Goal: Task Accomplishment & Management: Manage account settings

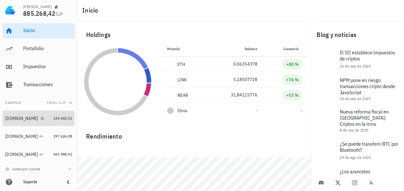
click at [18, 119] on div "[DOMAIN_NAME]" at bounding box center [21, 118] width 33 height 5
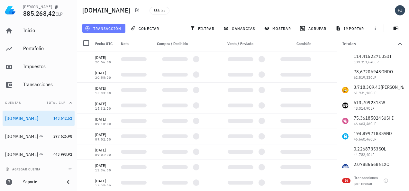
click at [111, 26] on span "transacción" at bounding box center [103, 28] width 35 height 5
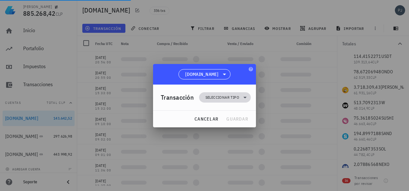
click at [217, 95] on span "Seleccionar tipo" at bounding box center [222, 97] width 34 height 6
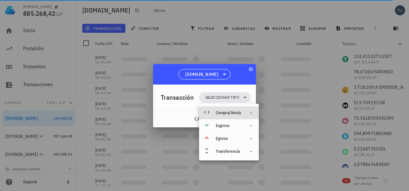
click at [229, 112] on div "Compra/Venta" at bounding box center [228, 112] width 25 height 5
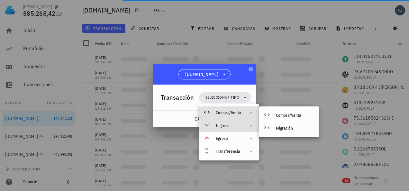
click at [224, 125] on div "Ingreso" at bounding box center [228, 125] width 25 height 5
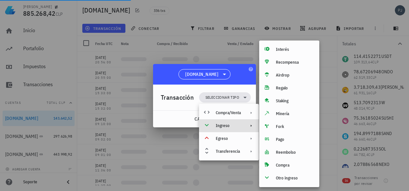
click at [166, 164] on div at bounding box center [204, 95] width 409 height 191
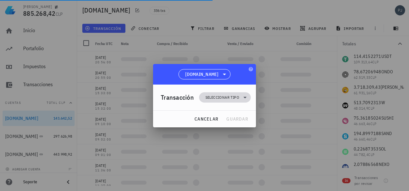
click at [213, 96] on span "Seleccionar tipo" at bounding box center [222, 97] width 34 height 6
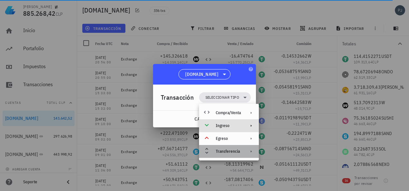
click at [224, 150] on div "Transferencia" at bounding box center [228, 151] width 25 height 5
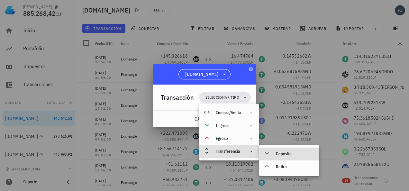
click at [282, 154] on div "Depósito" at bounding box center [295, 153] width 38 height 5
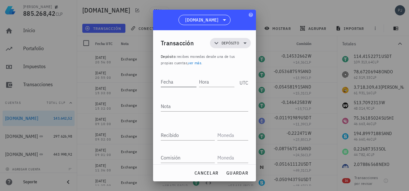
click at [179, 82] on input "Fecha" at bounding box center [179, 81] width 36 height 10
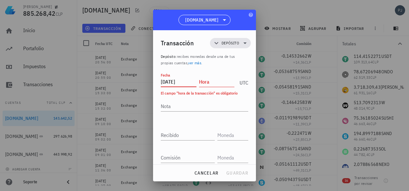
type input "[DATE]"
click at [214, 76] on input "Hora" at bounding box center [217, 81] width 36 height 10
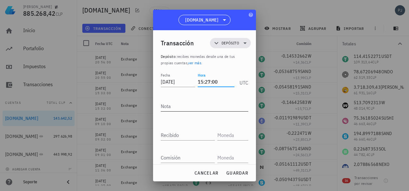
type input "15:27:00"
click at [187, 104] on textarea "Nota" at bounding box center [204, 106] width 87 height 10
type textarea "Deposito On Top"
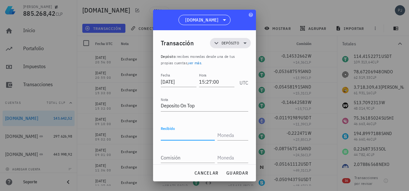
click at [175, 136] on input "Recibido" at bounding box center [188, 135] width 54 height 10
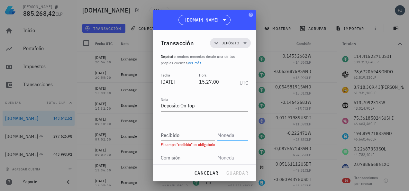
click at [217, 133] on input "text" at bounding box center [232, 135] width 30 height 10
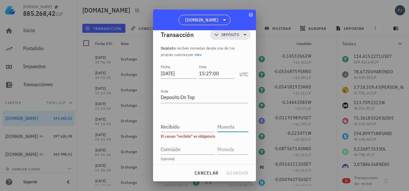
scroll to position [12, 0]
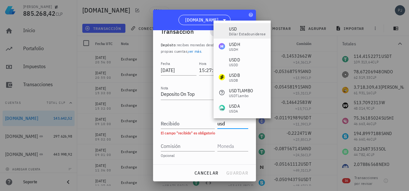
click at [238, 30] on div "USD" at bounding box center [247, 29] width 37 height 6
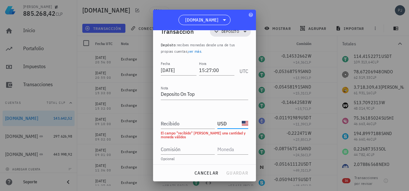
type input "USD"
click at [185, 124] on input "Recibido" at bounding box center [188, 123] width 54 height 10
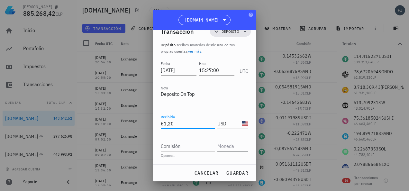
type input "61,2"
click at [220, 146] on input "text" at bounding box center [232, 146] width 30 height 10
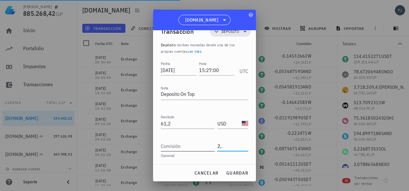
type input "2"
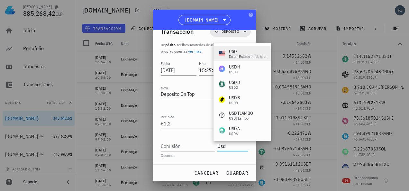
click at [239, 57] on div "dólar estadounidense" at bounding box center [247, 57] width 37 height 4
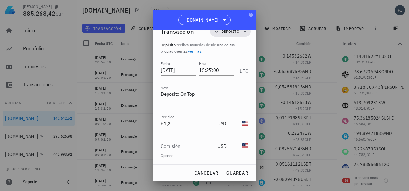
type input "USD"
click at [174, 148] on input "Comisión" at bounding box center [188, 146] width 54 height 10
type input "2,28"
click at [234, 172] on span "guardar" at bounding box center [237, 173] width 22 height 6
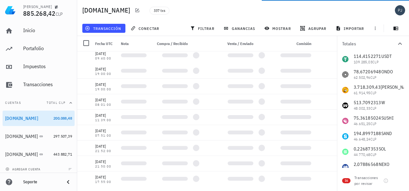
scroll to position [0, 0]
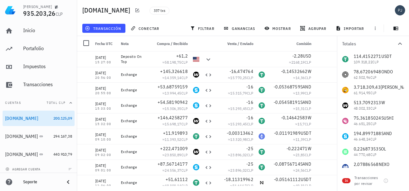
click at [220, 11] on div "337 txs" at bounding box center [215, 10] width 139 height 16
click at [330, 59] on icon "button" at bounding box center [331, 59] width 3 height 3
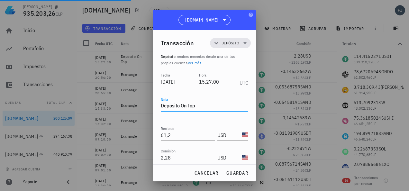
drag, startPoint x: 201, startPoint y: 105, endPoint x: 182, endPoint y: 109, distance: 19.7
click at [182, 109] on textarea "Deposito On Top" at bounding box center [204, 106] width 87 height 10
click at [235, 173] on span "guardar" at bounding box center [237, 173] width 22 height 6
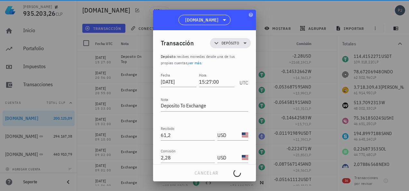
type textarea "Deposito On Top"
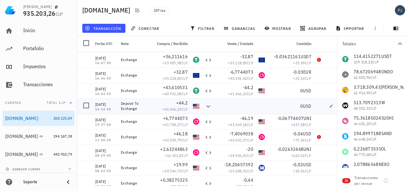
scroll to position [578, 0]
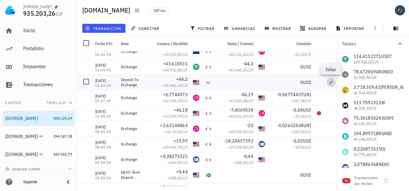
click at [331, 81] on icon "button" at bounding box center [331, 82] width 4 height 4
type input "[DATE]"
type input "16:44:00"
type textarea "Deposit To Exchange"
type input "44,2"
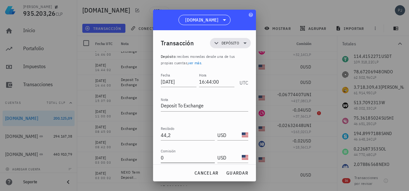
click at [167, 157] on input "0" at bounding box center [188, 157] width 54 height 10
drag, startPoint x: 167, startPoint y: 157, endPoint x: 153, endPoint y: 158, distance: 14.2
click at [154, 158] on div "Transacción Depósito Depósito : recibes monedas desde una de tus propias cuenta…" at bounding box center [204, 97] width 103 height 134
click at [236, 175] on span "guardar" at bounding box center [237, 173] width 22 height 6
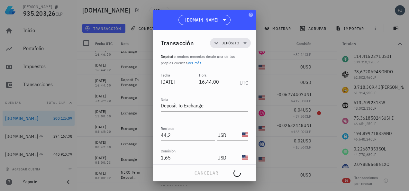
type input "0"
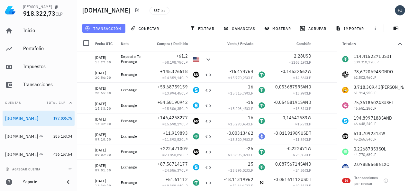
click at [111, 27] on span "transacción" at bounding box center [103, 28] width 35 height 5
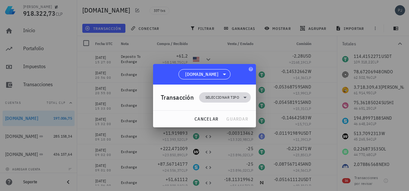
click at [219, 96] on span "Seleccionar tipo" at bounding box center [222, 97] width 34 height 6
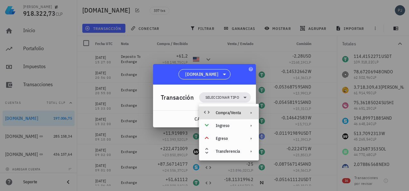
click at [227, 112] on div "Compra/Venta" at bounding box center [228, 112] width 25 height 5
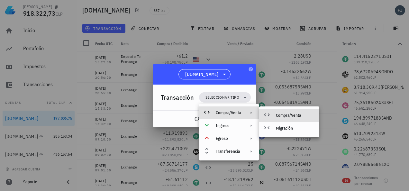
click at [281, 114] on div "Compra/Venta" at bounding box center [295, 115] width 38 height 5
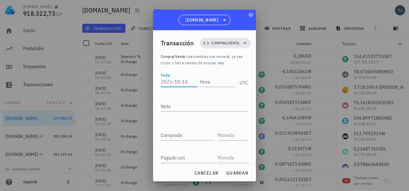
click at [171, 83] on div "Fecha" at bounding box center [179, 81] width 37 height 10
type input "[DATE]"
click at [204, 82] on input "Hora" at bounding box center [217, 81] width 34 height 10
type input "15:27:01"
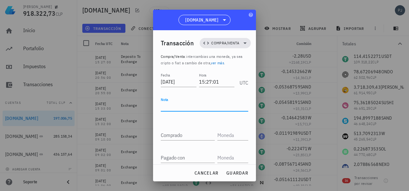
click at [176, 106] on textarea "Nota" at bounding box center [204, 106] width 87 height 10
type textarea "Exchange"
click at [232, 135] on input "text" at bounding box center [232, 135] width 30 height 10
type input "y"
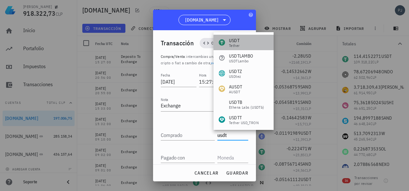
click at [236, 44] on div "Tether" at bounding box center [234, 46] width 11 height 4
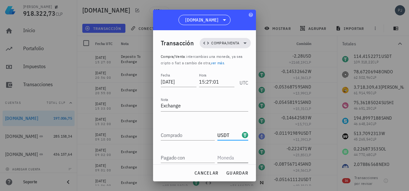
type input "USDT"
click at [218, 157] on input "text" at bounding box center [232, 157] width 30 height 10
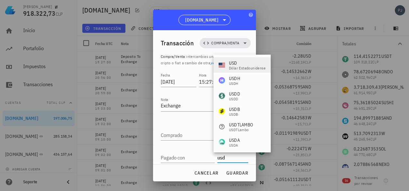
click at [243, 60] on div "USD" at bounding box center [247, 63] width 37 height 6
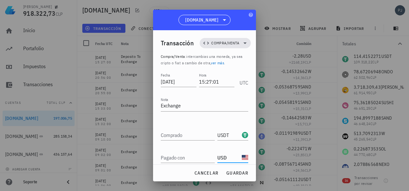
type input "USD"
click at [177, 132] on div "Comprado" at bounding box center [188, 135] width 54 height 10
paste input "60,33856"
type input "60,33856"
click at [179, 156] on div "Pagado con" at bounding box center [188, 157] width 54 height 10
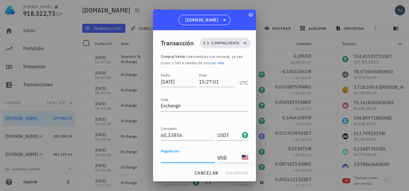
paste input "61,2"
type input "61,2"
click at [192, 150] on div "Pagado con 61,2" at bounding box center [189, 155] width 57 height 14
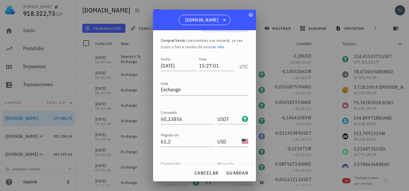
scroll to position [47, 0]
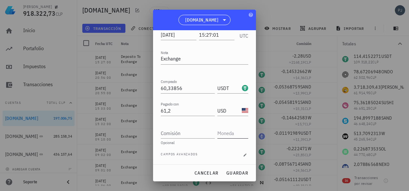
click at [226, 133] on input "text" at bounding box center [232, 133] width 30 height 10
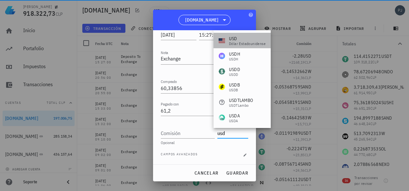
click at [230, 38] on div "USD" at bounding box center [247, 38] width 37 height 6
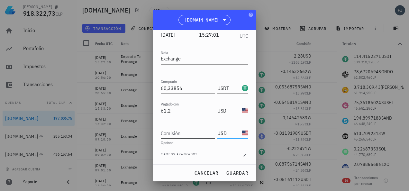
type input "USD"
click at [171, 130] on div "Comisión" at bounding box center [188, 133] width 54 height 10
type input "0"
drag, startPoint x: 238, startPoint y: 172, endPoint x: 240, endPoint y: 168, distance: 4.5
click at [238, 172] on span "guardar" at bounding box center [237, 173] width 22 height 6
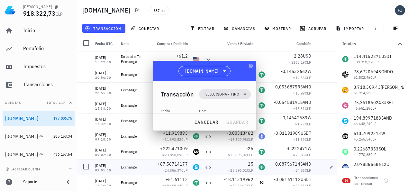
scroll to position [0, 0]
